Goal: Use online tool/utility: Use online tool/utility

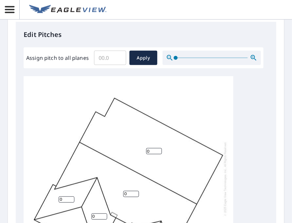
scroll to position [241, 0]
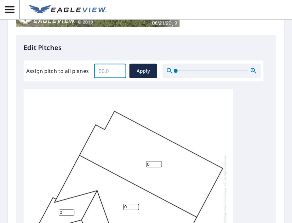
click at [111, 72] on input "Assign pitch to all planes" at bounding box center [110, 71] width 32 height 18
type input "10"
click at [142, 69] on span "Apply" at bounding box center [143, 71] width 17 height 8
type input "10"
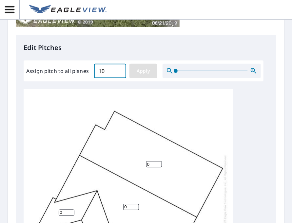
type input "10"
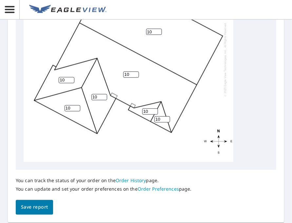
scroll to position [405, 0]
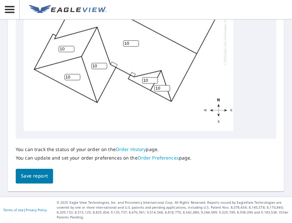
click at [32, 180] on button "Save report" at bounding box center [34, 176] width 37 height 15
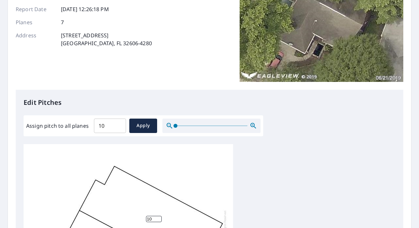
scroll to position [0, 0]
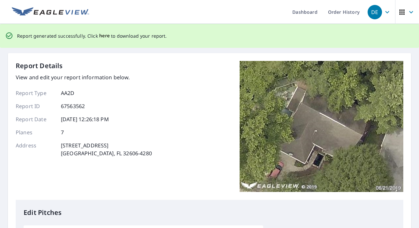
click at [100, 35] on span "here" at bounding box center [104, 36] width 11 height 8
